Goal: Use online tool/utility: Utilize a website feature to perform a specific function

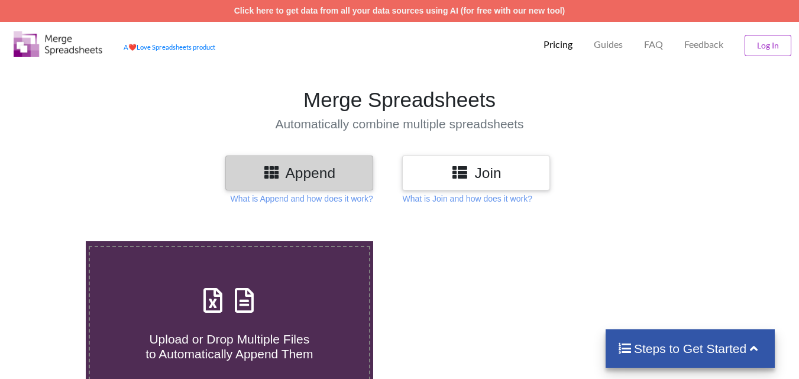
click at [338, 317] on h4 "Upload or Drop Multiple Files to Automatically Append Them" at bounding box center [229, 339] width 279 height 45
click at [53, 241] on input "Upload or Drop Multiple Files to Automatically Append Them" at bounding box center [53, 241] width 0 height 0
type input "C:\fakepath\mv-report-Oct 01, 2025-Oct 31, 2025 (84).csv"
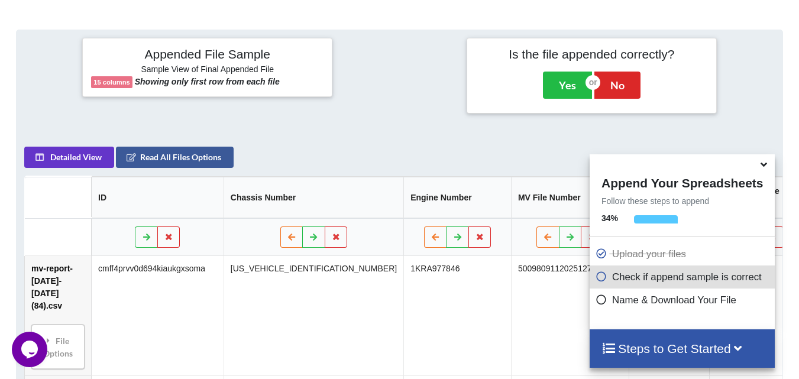
scroll to position [460, 0]
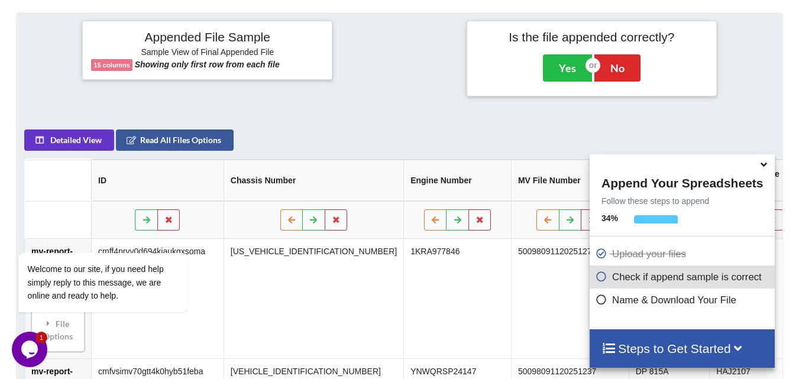
click at [764, 163] on icon at bounding box center [764, 162] width 12 height 11
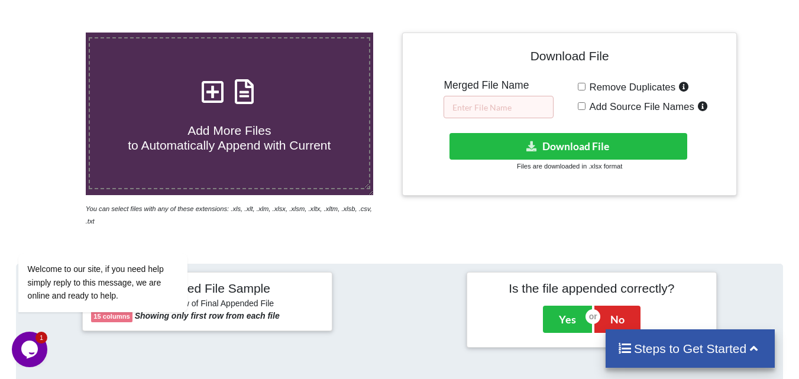
scroll to position [105, 0]
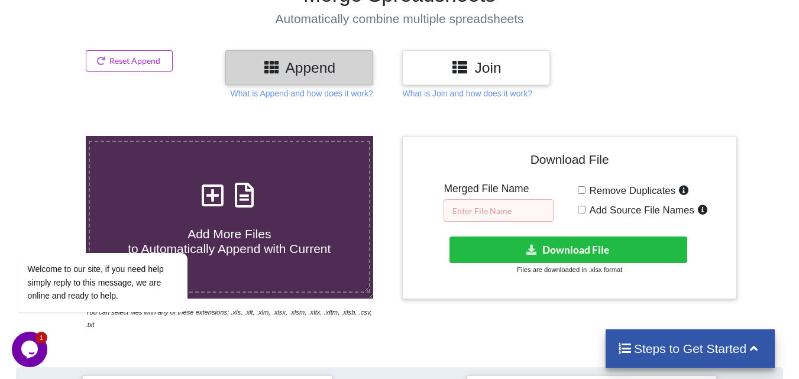
click at [489, 216] on input "text" at bounding box center [499, 210] width 110 height 22
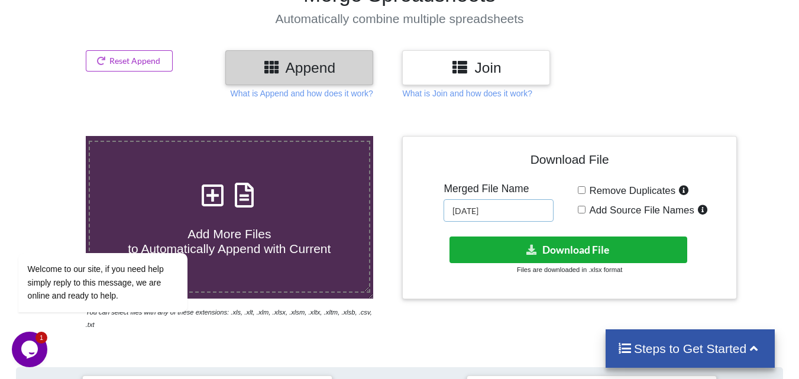
type input "[DATE]"
click at [565, 252] on button "Download File" at bounding box center [568, 250] width 238 height 27
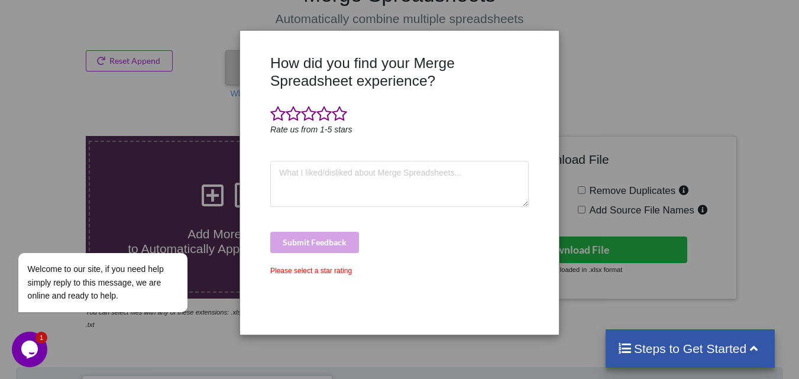
click at [602, 305] on div "How did you find your Merge Spreadsheet experience? Rate us from 1-5 stars Subm…" at bounding box center [399, 189] width 799 height 379
click at [318, 115] on span at bounding box center [323, 114] width 15 height 17
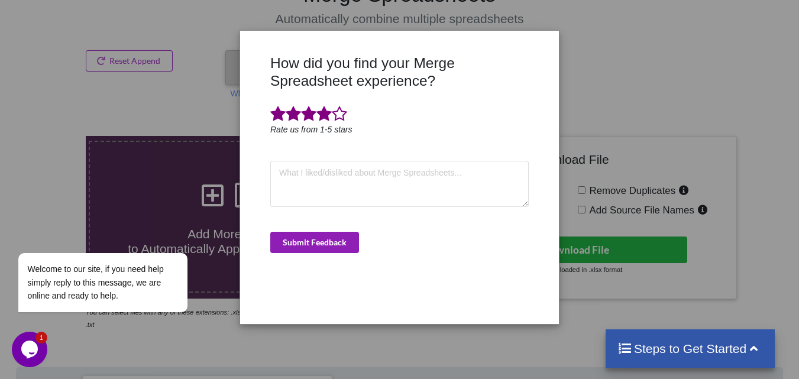
click at [321, 240] on button "Submit Feedback" at bounding box center [314, 242] width 89 height 21
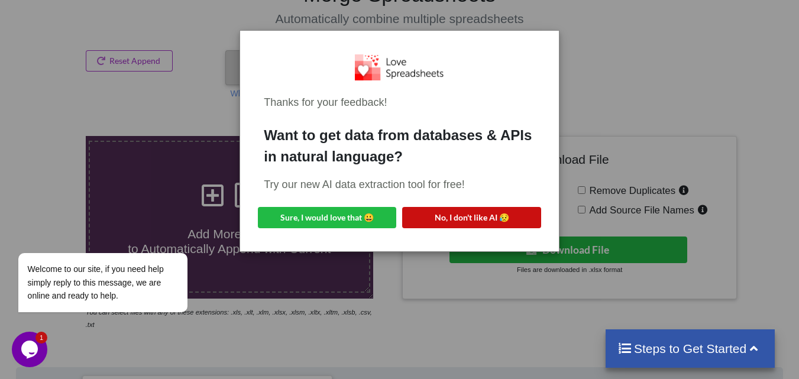
click at [477, 207] on button "No, I don't like AI 😥" at bounding box center [471, 217] width 138 height 21
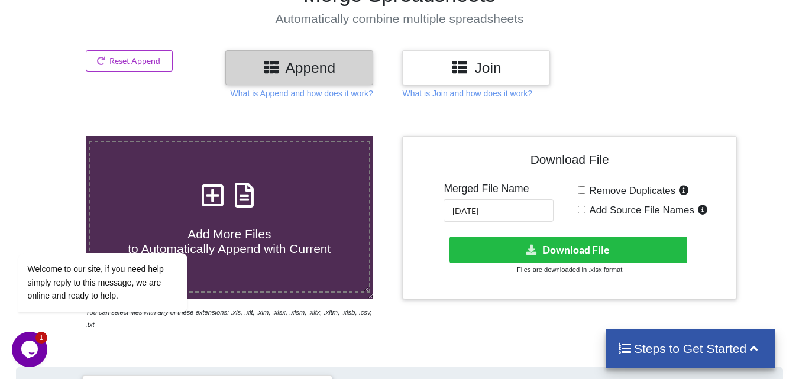
click at [332, 229] on h4 "Add More Files to Automatically Append with Current" at bounding box center [229, 234] width 279 height 45
click at [53, 136] on input "Add More Files to Automatically Append with Current" at bounding box center [53, 136] width 0 height 0
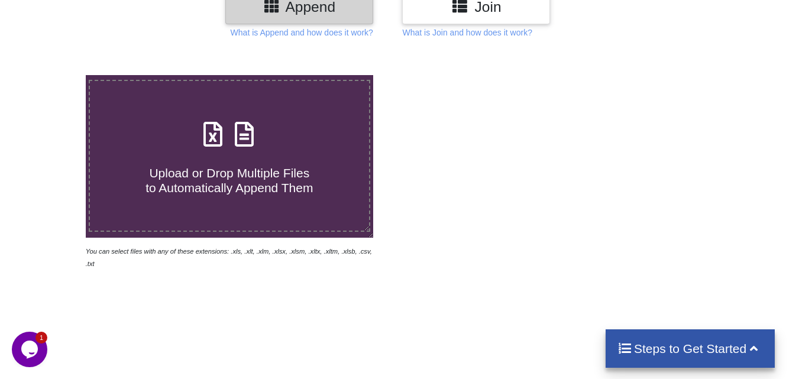
type input "C:\fakepath\mc-report-[DATE]-[DATE] (6).csv"
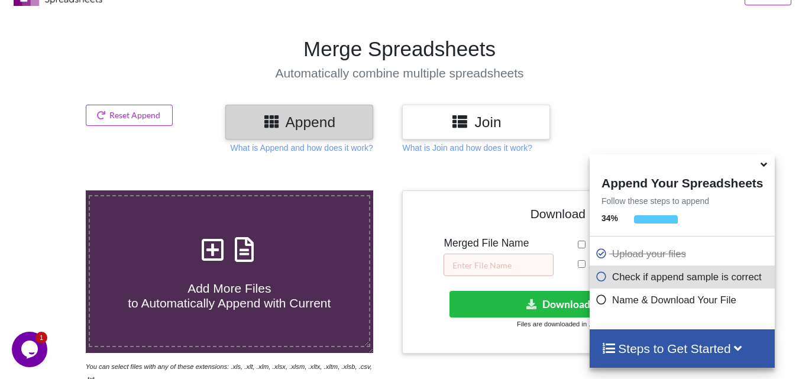
scroll to position [46, 0]
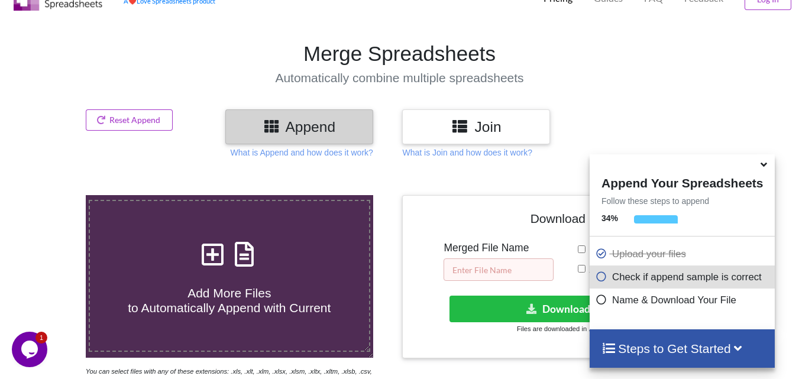
click at [517, 269] on input "text" at bounding box center [499, 269] width 110 height 22
type input "[DATE] - MC"
click at [765, 167] on icon at bounding box center [764, 162] width 12 height 11
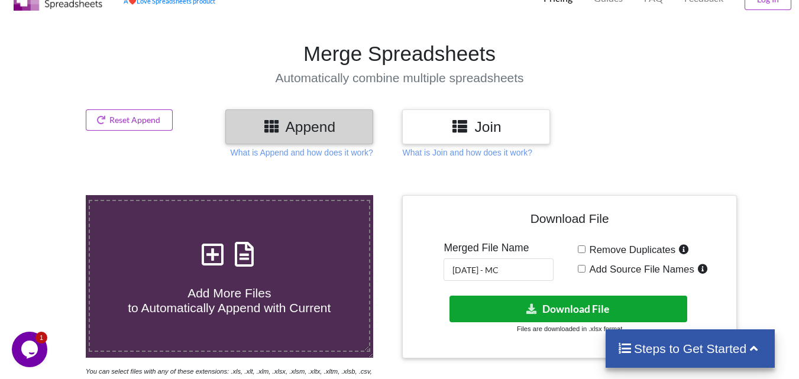
click at [556, 304] on button "Download File" at bounding box center [568, 309] width 238 height 27
